Goal: Information Seeking & Learning: Check status

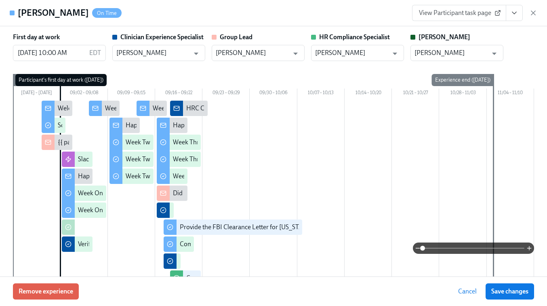
scroll to position [213, 0]
click at [537, 16] on icon "button" at bounding box center [533, 13] width 8 height 8
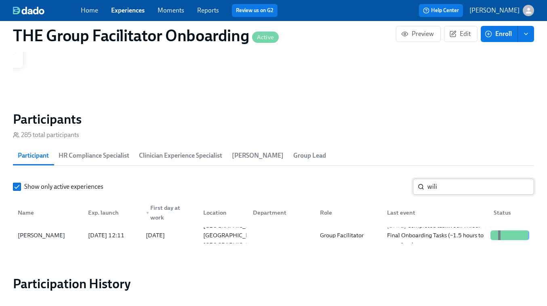
click at [443, 186] on input "wili" at bounding box center [480, 187] width 107 height 16
paste input "Lindsey Thomas"
type input "Lindsey Thomas"
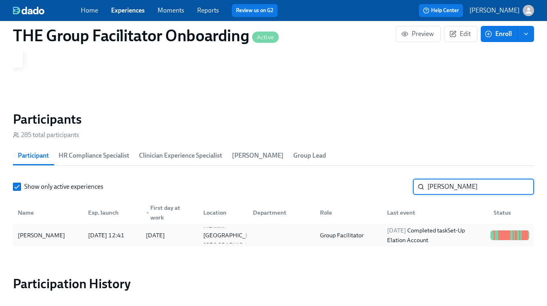
click at [456, 236] on div "2025/09/18 Completed task Set-Up Elation Account" at bounding box center [435, 234] width 103 height 19
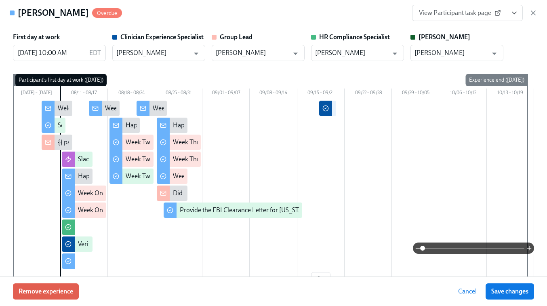
click at [448, 13] on span "View Participant task page" at bounding box center [459, 13] width 80 height 8
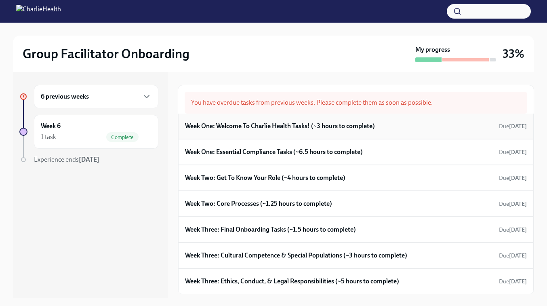
click at [260, 122] on h6 "Week One: Welcome To Charlie Health Tasks! (~3 hours to complete)" at bounding box center [280, 126] width 190 height 9
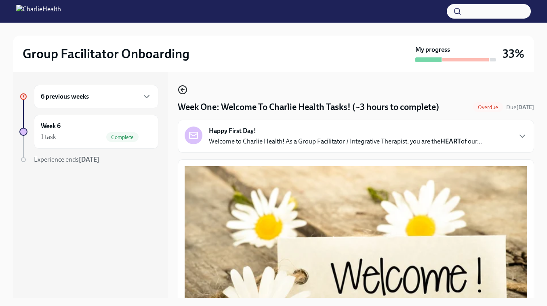
click at [181, 91] on icon "button" at bounding box center [183, 90] width 10 height 10
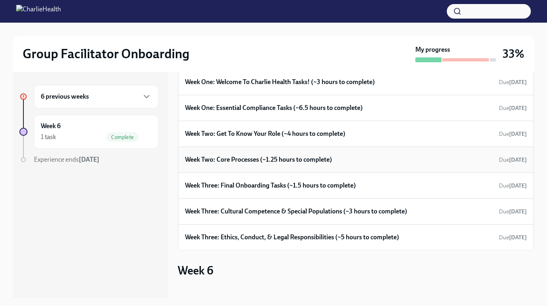
scroll to position [46, 0]
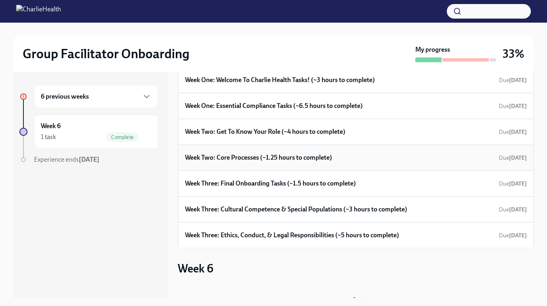
click at [277, 206] on h6 "Week Three: Cultural Competence & Special Populations (~3 hours to complete)" at bounding box center [296, 209] width 222 height 9
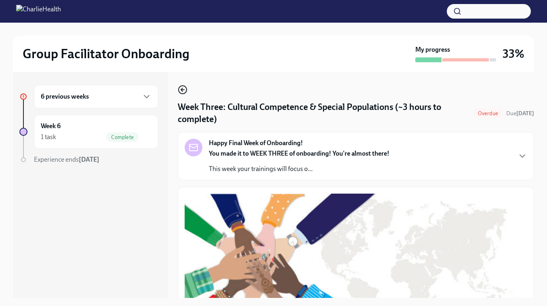
click at [186, 89] on icon "button" at bounding box center [183, 90] width 10 height 10
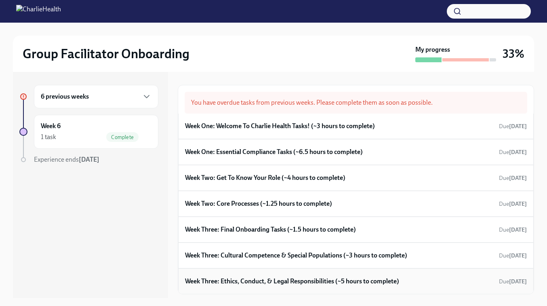
click at [279, 278] on h6 "Week Three: Ethics, Conduct, & Legal Responsibilities (~5 hours to complete)" at bounding box center [292, 281] width 214 height 9
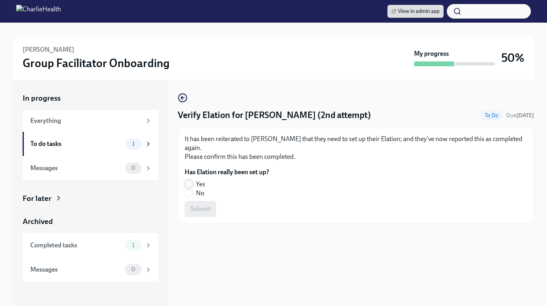
click at [189, 182] on input "Yes" at bounding box center [188, 183] width 7 height 7
radio input "true"
click at [201, 210] on span "Submit" at bounding box center [200, 209] width 20 height 8
